Goal: Complete application form

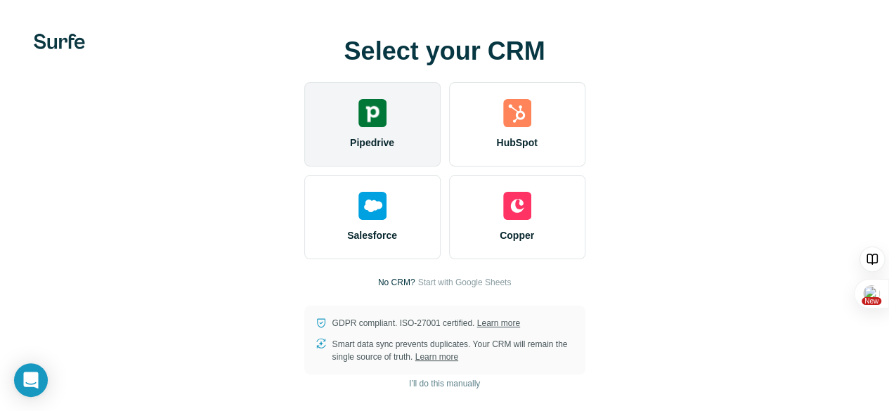
click at [304, 157] on div "Pipedrive" at bounding box center [372, 124] width 136 height 84
